Goal: Find specific fact: Find specific fact

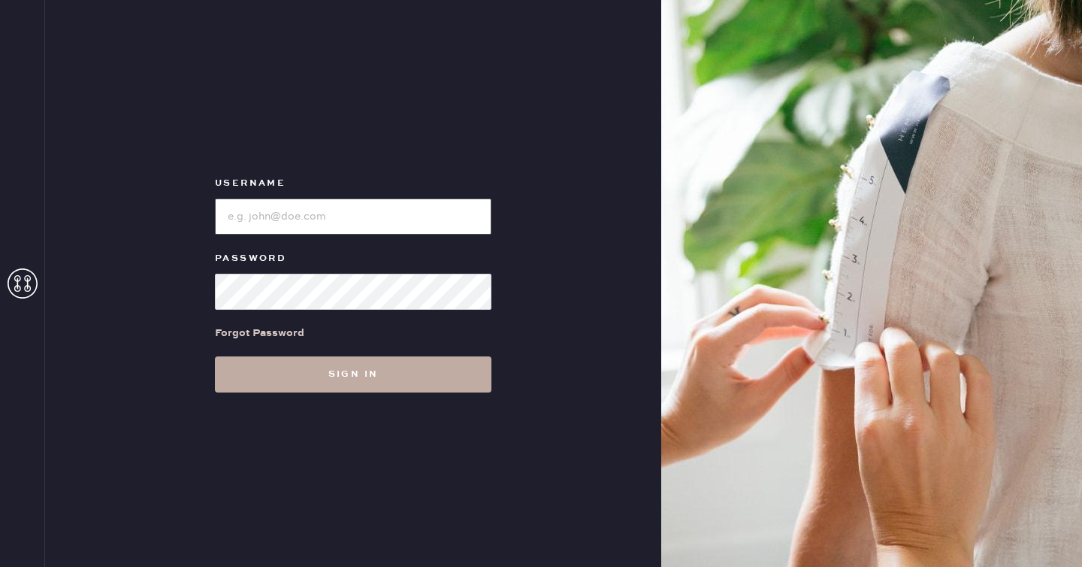
type input "reformationlajolla"
click at [302, 377] on button "Sign in" at bounding box center [353, 374] width 277 height 36
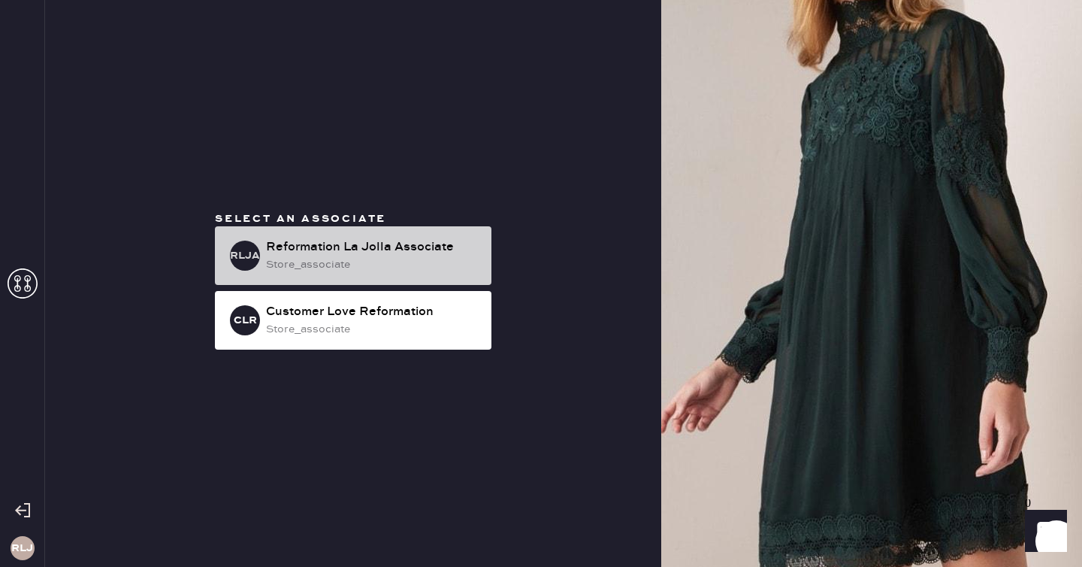
click at [369, 235] on div "RLJA Reformation La Jolla Associate store_associate" at bounding box center [353, 255] width 277 height 59
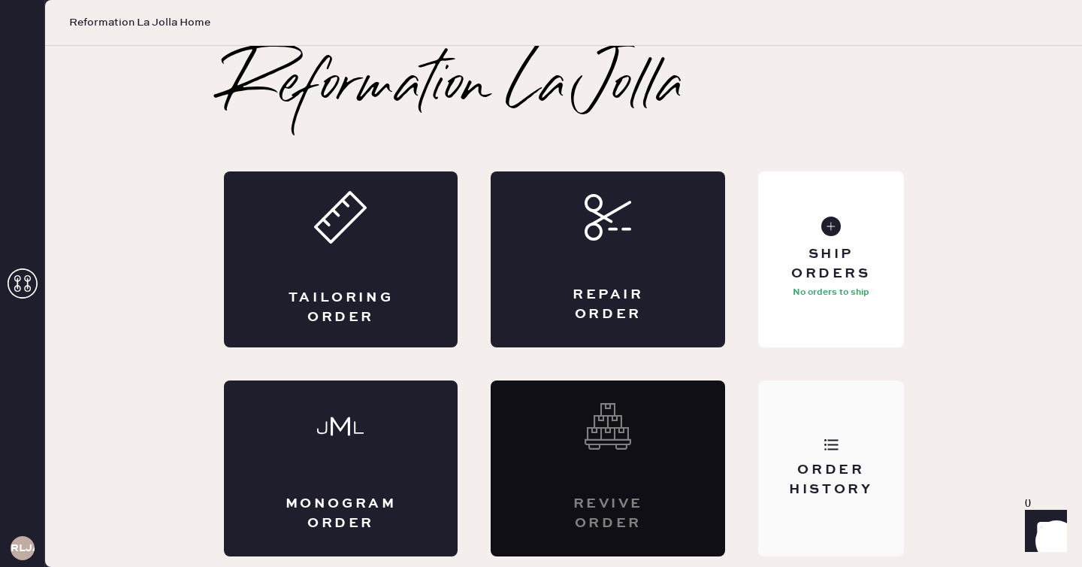
click at [804, 440] on div "Order History" at bounding box center [830, 468] width 145 height 176
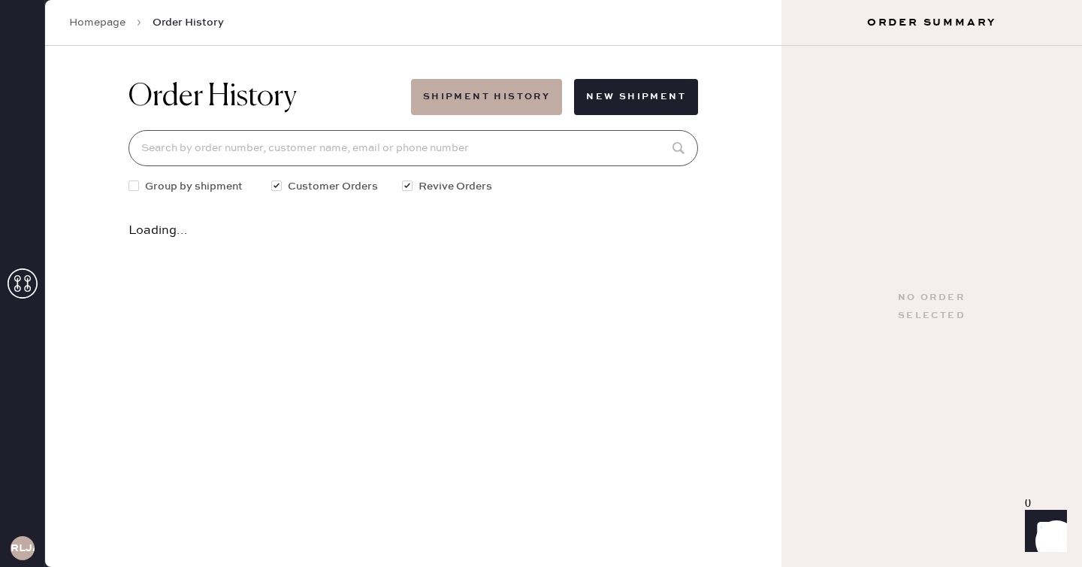
click at [311, 157] on input at bounding box center [414, 148] width 570 height 36
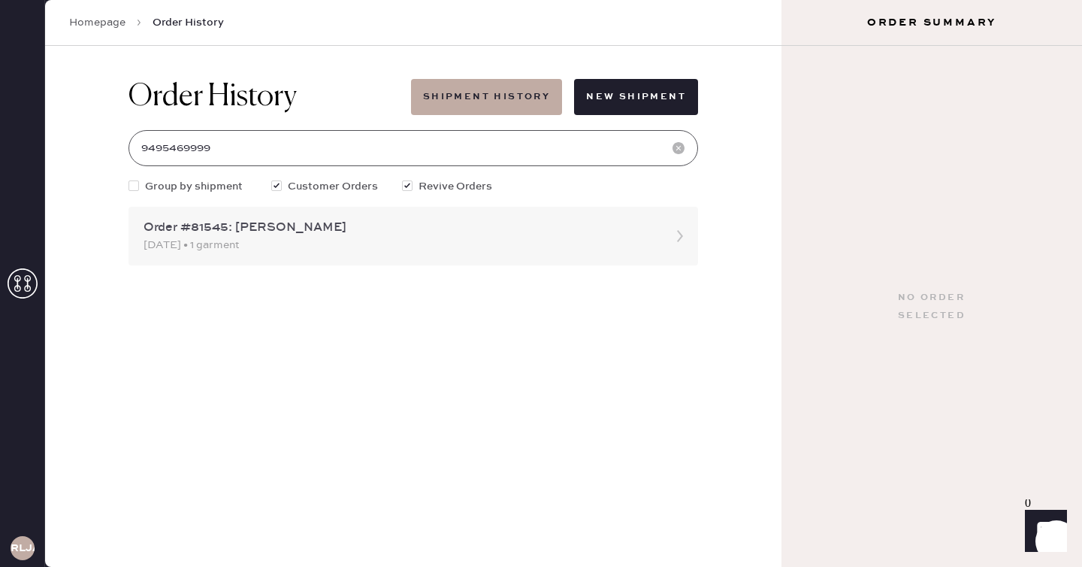
type input "9495469999"
click at [335, 240] on div "[DATE] • 1 garment" at bounding box center [400, 245] width 513 height 17
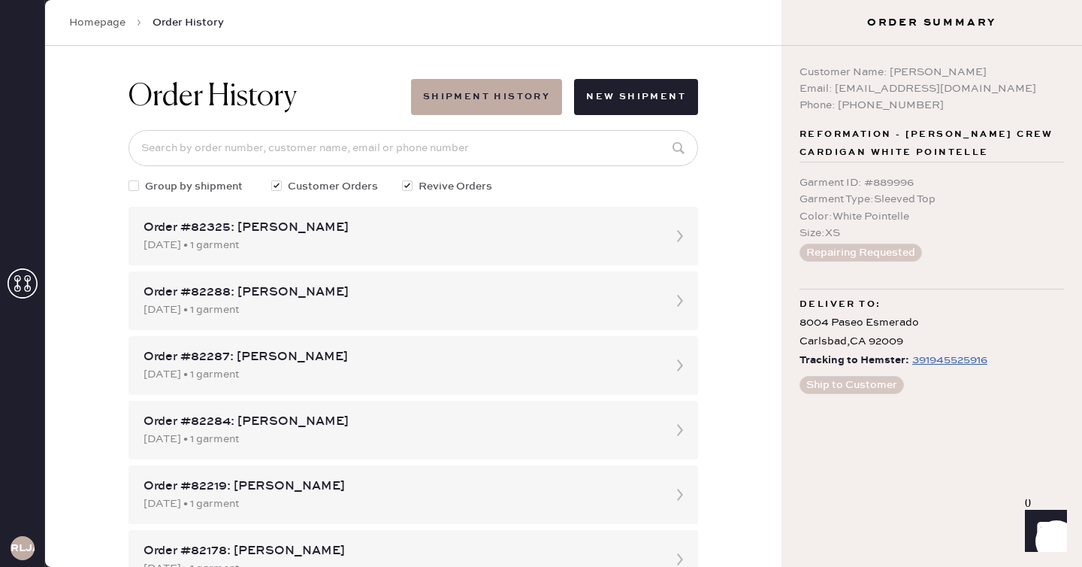
click at [943, 362] on div "391945525916" at bounding box center [950, 360] width 75 height 18
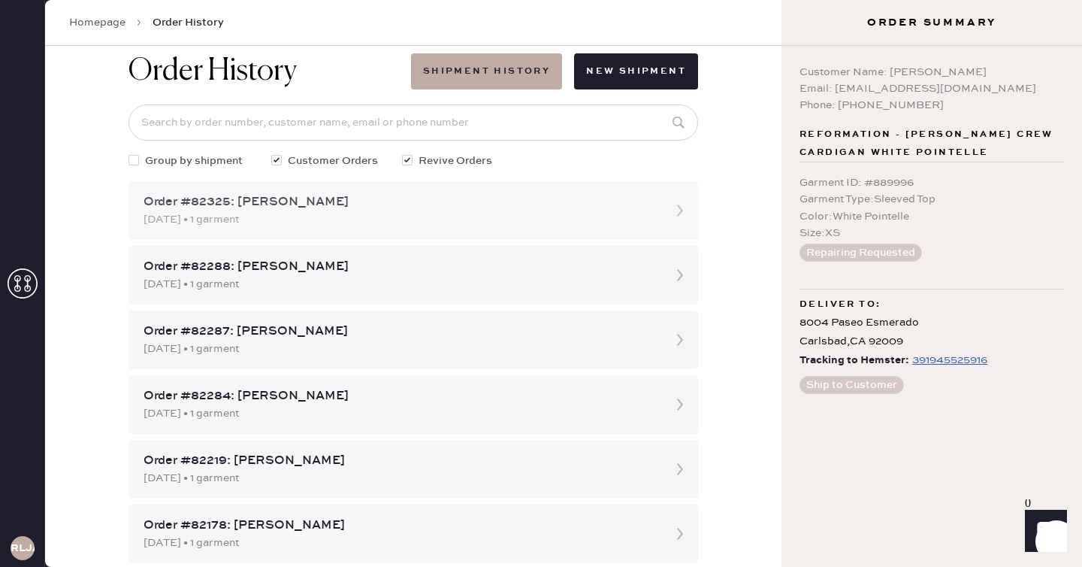
scroll to position [29, 0]
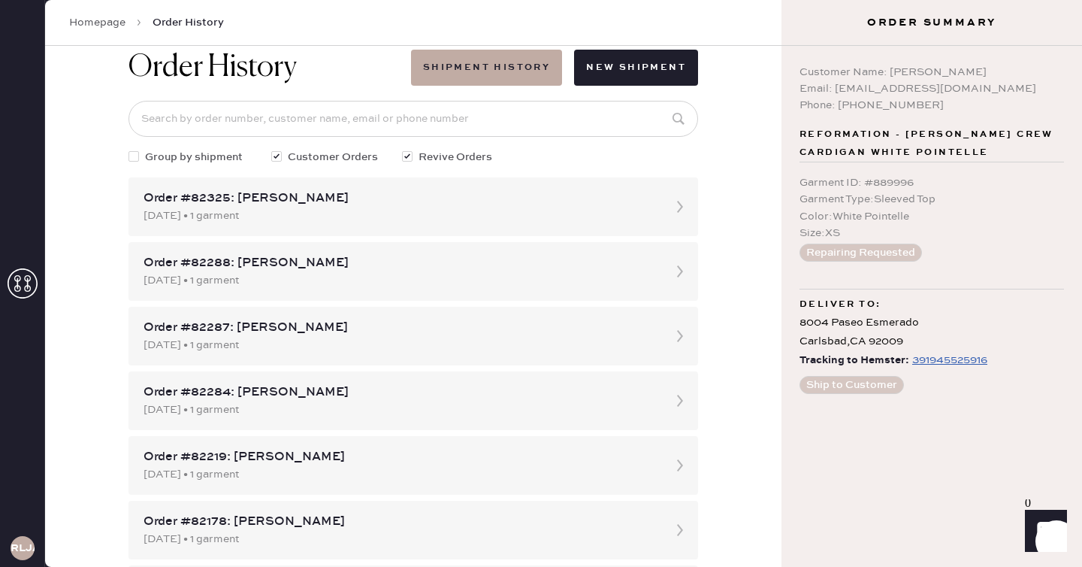
drag, startPoint x: 987, startPoint y: 66, endPoint x: 891, endPoint y: 69, distance: 95.5
click at [891, 69] on div "Customer Name: [PERSON_NAME]" at bounding box center [932, 72] width 265 height 17
copy div "[PERSON_NAME]"
drag, startPoint x: 1009, startPoint y: 90, endPoint x: 834, endPoint y: 89, distance: 175.1
click at [834, 89] on div "Email: [EMAIL_ADDRESS][DOMAIN_NAME]" at bounding box center [932, 88] width 265 height 17
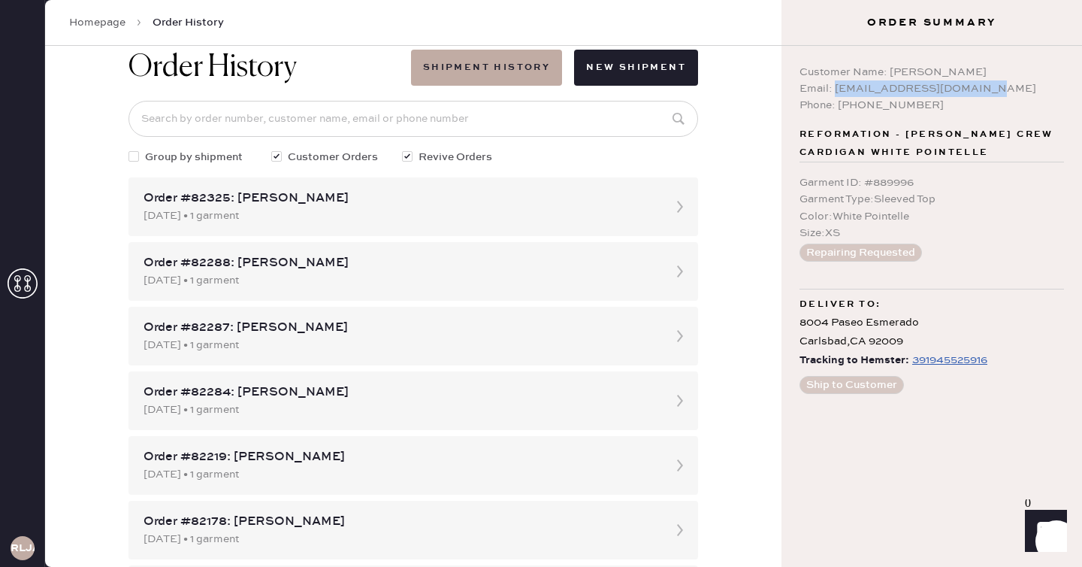
copy div "[EMAIL_ADDRESS][DOMAIN_NAME]"
drag, startPoint x: 962, startPoint y: 176, endPoint x: 862, endPoint y: 177, distance: 100.0
click at [862, 177] on div "Garment ID : # 889996" at bounding box center [932, 182] width 265 height 17
copy div "# 889996"
